Goal: Information Seeking & Learning: Learn about a topic

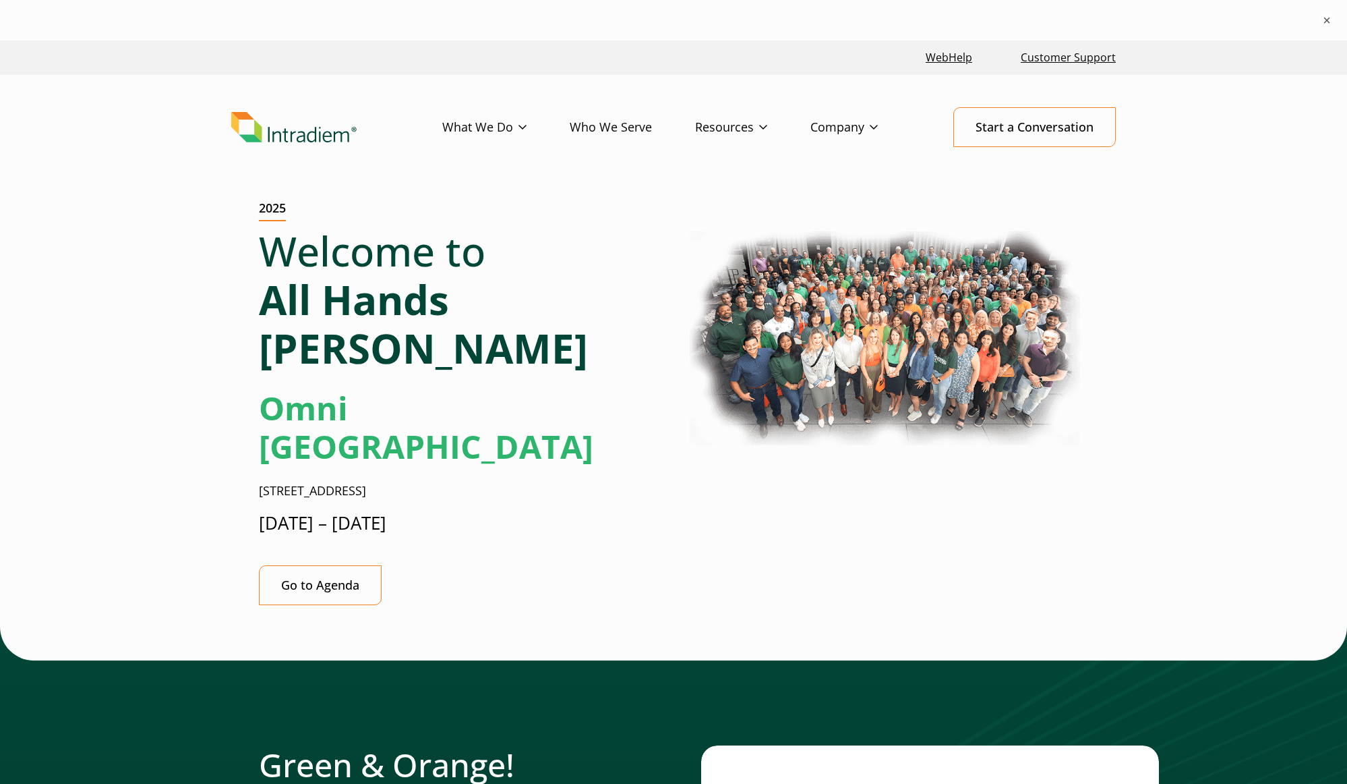
drag, startPoint x: 262, startPoint y: 405, endPoint x: 516, endPoint y: 438, distance: 255.7
click at [516, 438] on div "Welcome to All Hands [PERSON_NAME] Omni [GEOGRAPHIC_DATA] [STREET_ADDRESS] [DAT…" at bounding box center [461, 387] width 404 height 320
click at [515, 511] on p "[DATE] – [DATE]" at bounding box center [461, 523] width 404 height 25
drag, startPoint x: 465, startPoint y: 431, endPoint x: 229, endPoint y: 285, distance: 277.4
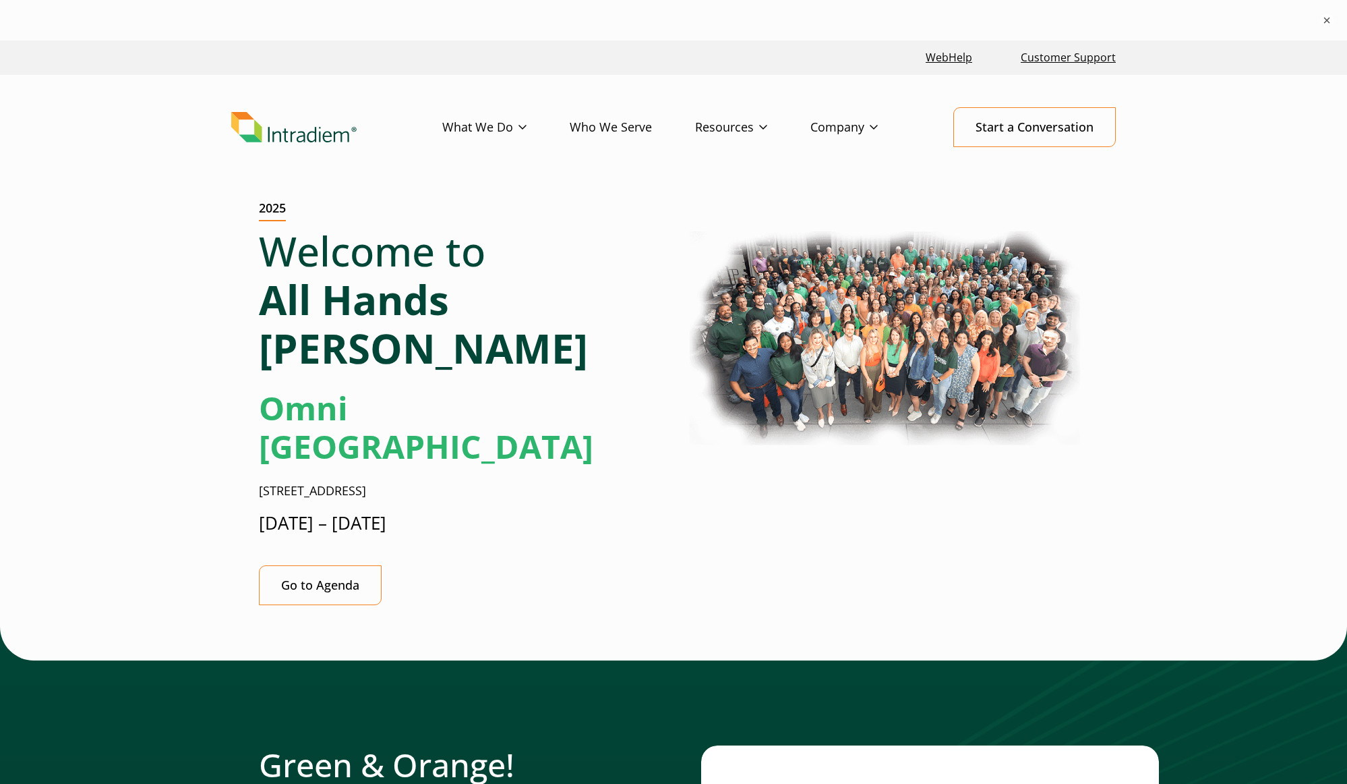
click at [506, 382] on div "Welcome to All Hands [PERSON_NAME] Omni [GEOGRAPHIC_DATA] [STREET_ADDRESS] [DAT…" at bounding box center [461, 387] width 404 height 320
click at [334, 532] on link "Go to Agenda" at bounding box center [320, 585] width 123 height 40
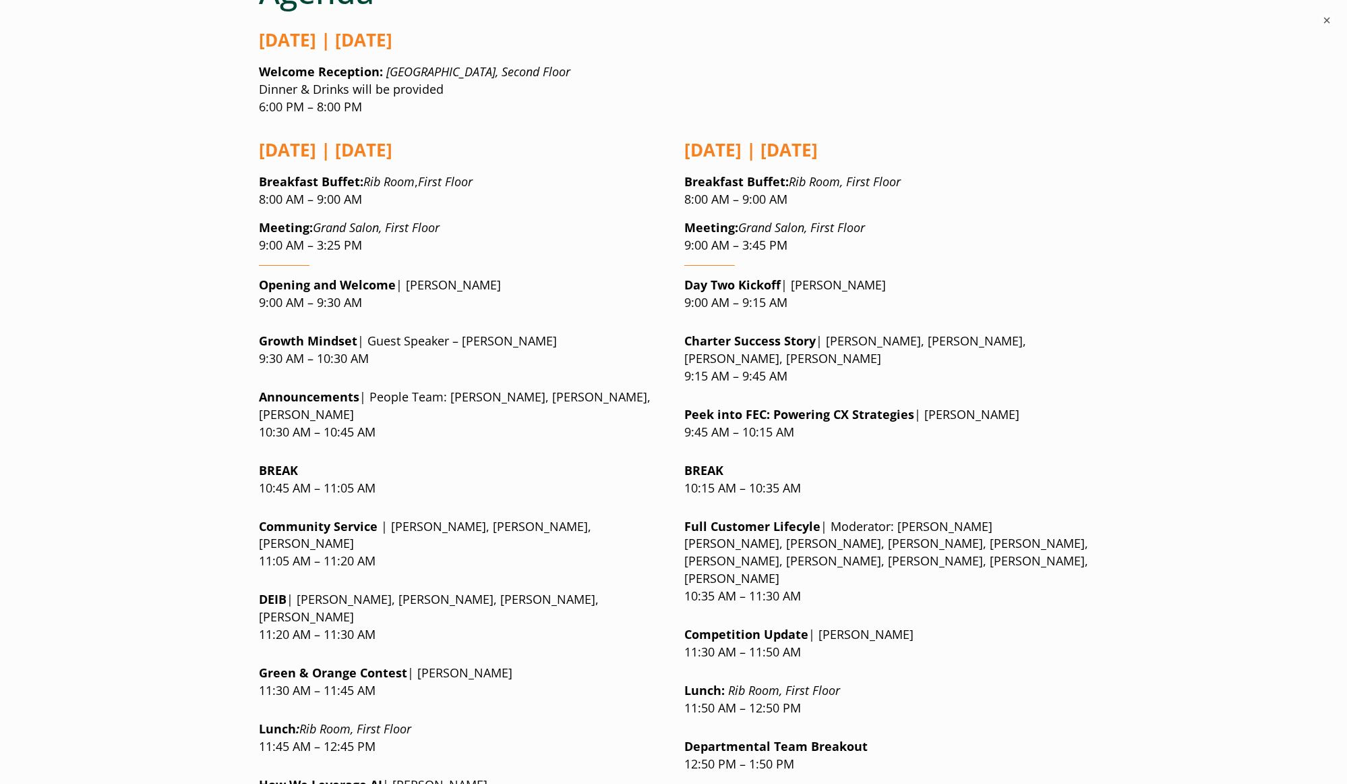
scroll to position [1152, 0]
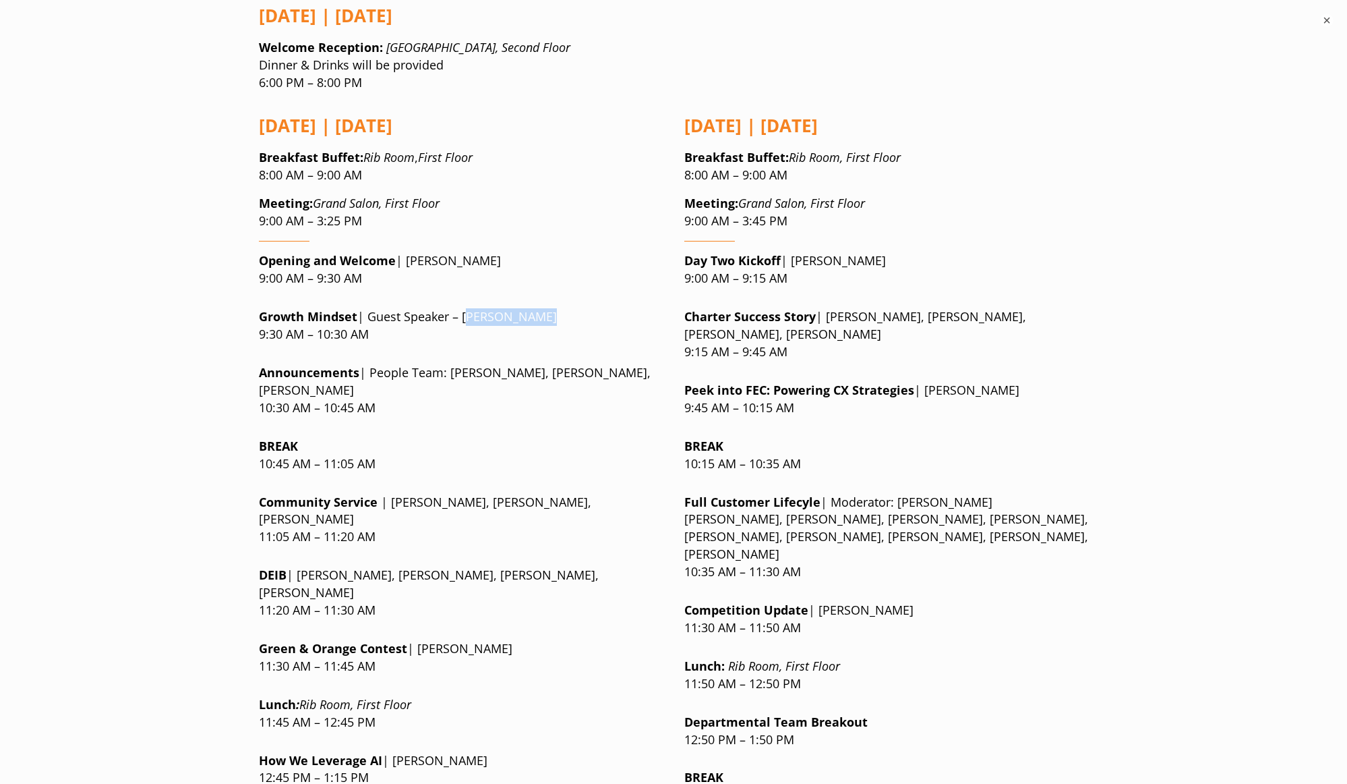
drag, startPoint x: 535, startPoint y: 235, endPoint x: 465, endPoint y: 238, distance: 70.2
click at [465, 308] on p "Growth Mindset | Guest Speaker – [PERSON_NAME] 9:30 AM – 10:30 AM" at bounding box center [461, 325] width 404 height 35
copy p "[PERSON_NAME]"
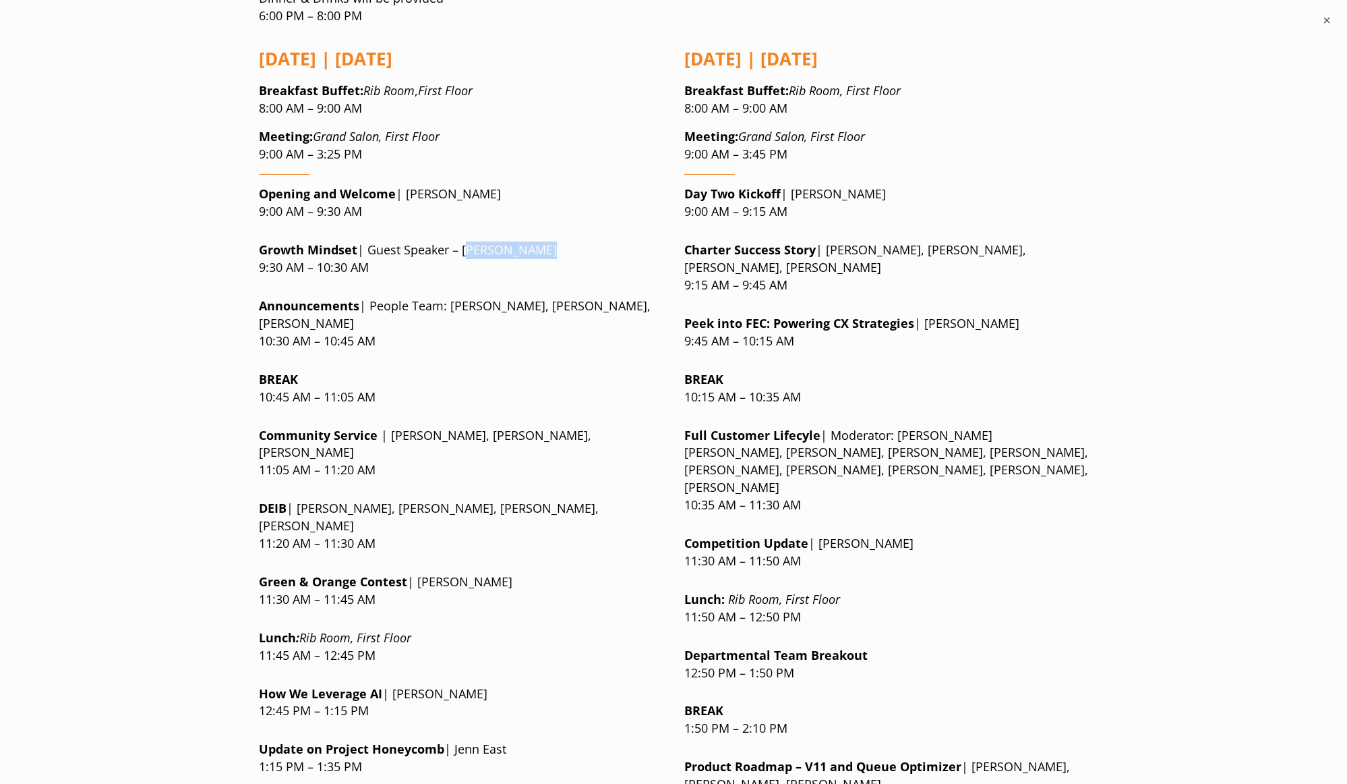
scroll to position [1219, 0]
